Goal: Navigation & Orientation: Go to known website

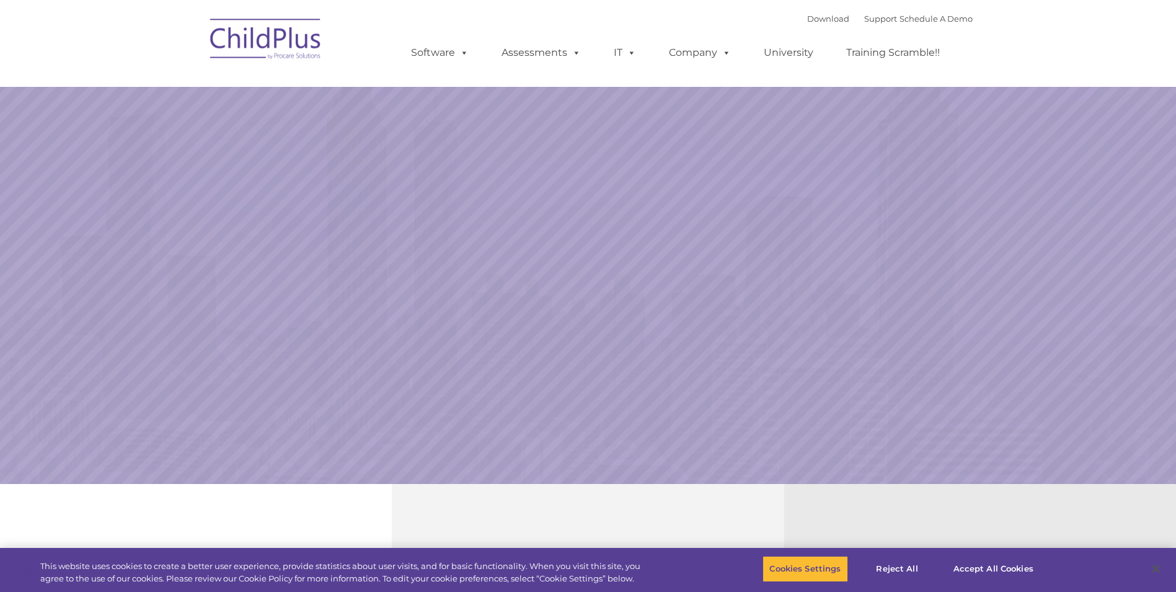
select select "MEDIUM"
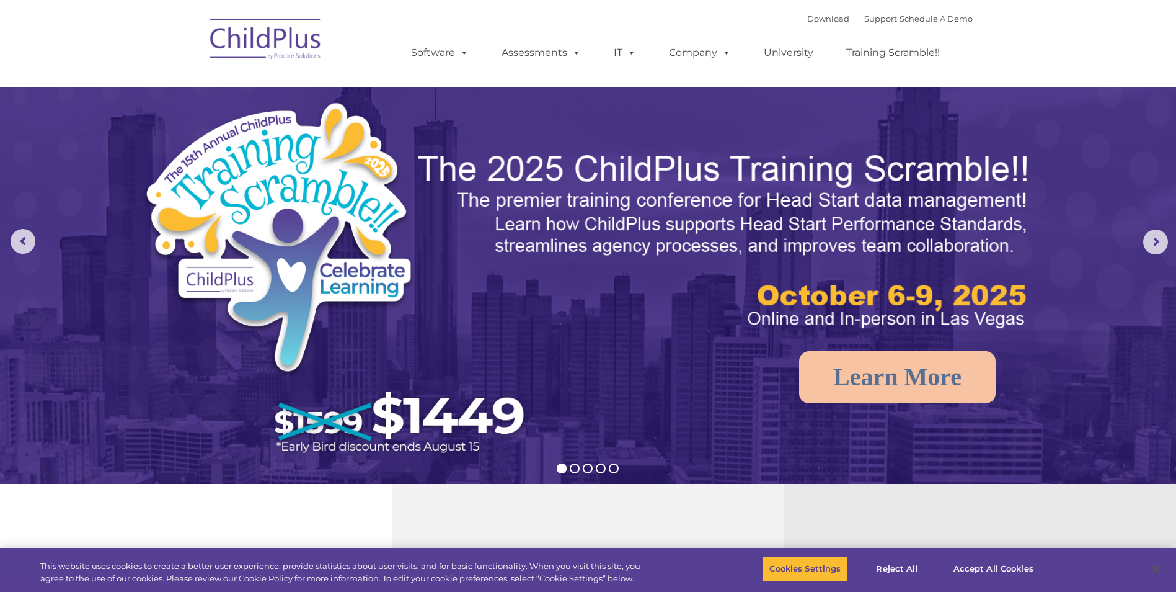
click at [255, 42] on img at bounding box center [266, 41] width 124 height 62
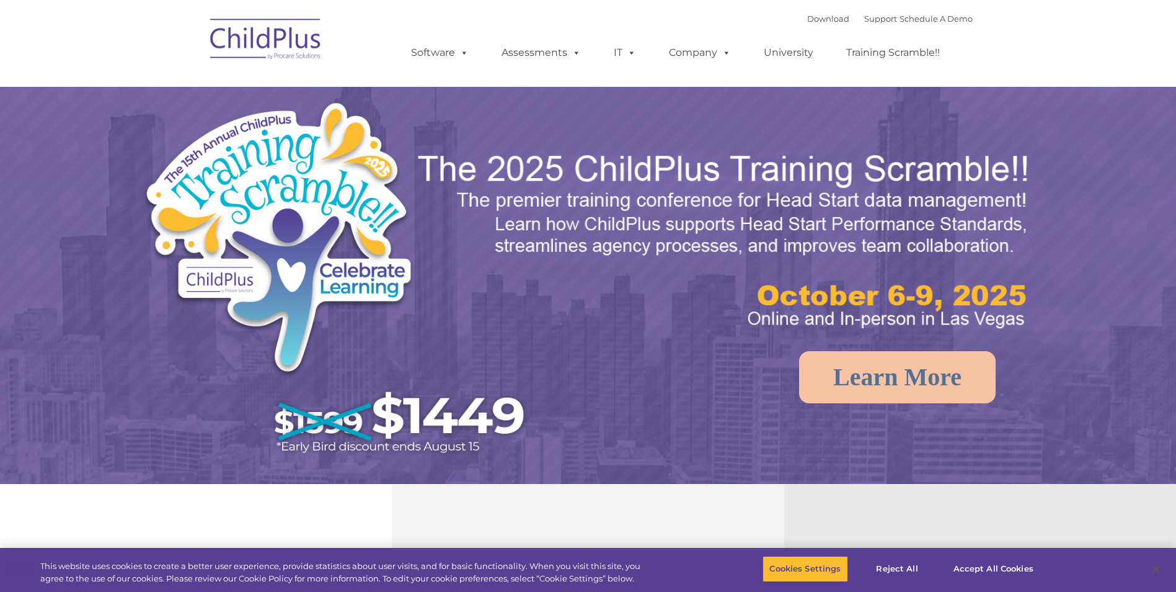
select select "MEDIUM"
